Goal: Entertainment & Leisure: Consume media (video, audio)

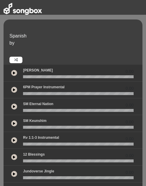
click at [137, 57] on div "Spanish by" at bounding box center [75, 44] width 139 height 38
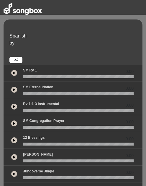
click at [134, 29] on div "Spanish by" at bounding box center [75, 44] width 139 height 38
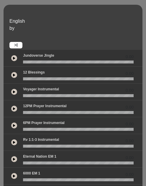
click at [14, 91] on icon at bounding box center [14, 91] width 2 height 3
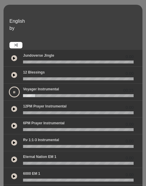
click at [123, 142] on div "0.00" at bounding box center [128, 141] width 10 height 6
click at [14, 91] on icon at bounding box center [14, 92] width 2 height 3
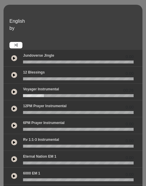
drag, startPoint x: 43, startPoint y: 96, endPoint x: 22, endPoint y: 95, distance: 21.5
click at [22, 95] on div at bounding box center [78, 95] width 118 height 3
click at [25, 95] on wave at bounding box center [78, 95] width 111 height 3
click at [14, 108] on icon at bounding box center [14, 108] width 2 height 3
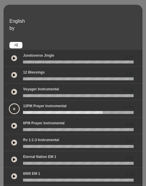
click at [12, 108] on button at bounding box center [14, 108] width 11 height 11
